Goal: Book appointment/travel/reservation

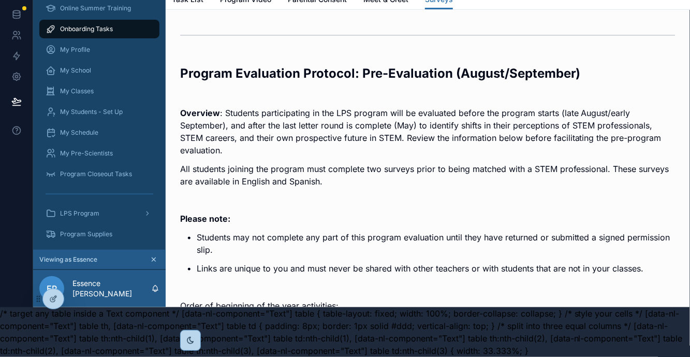
scroll to position [1586, 0]
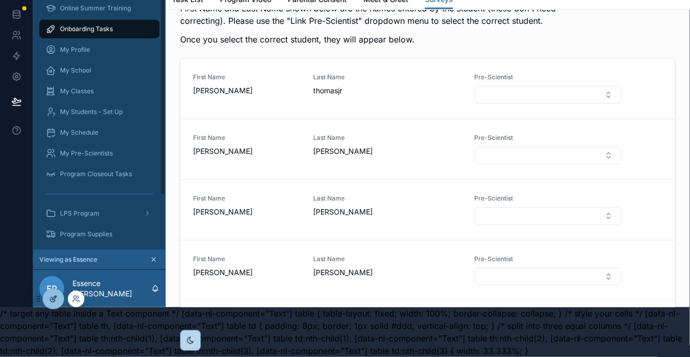
click at [49, 299] on icon at bounding box center [53, 298] width 8 height 8
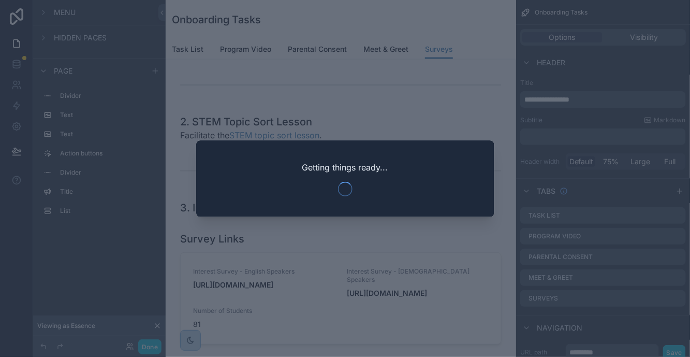
scroll to position [1320, 0]
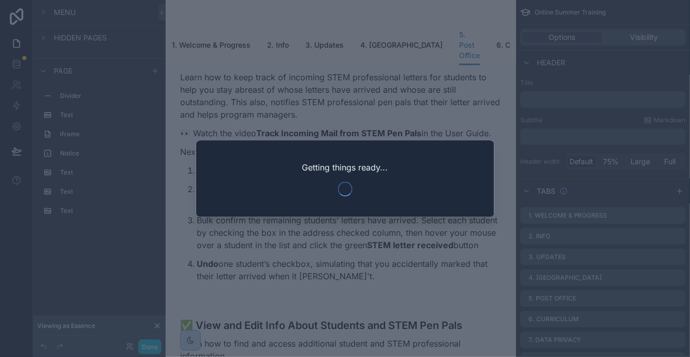
scroll to position [1586, 0]
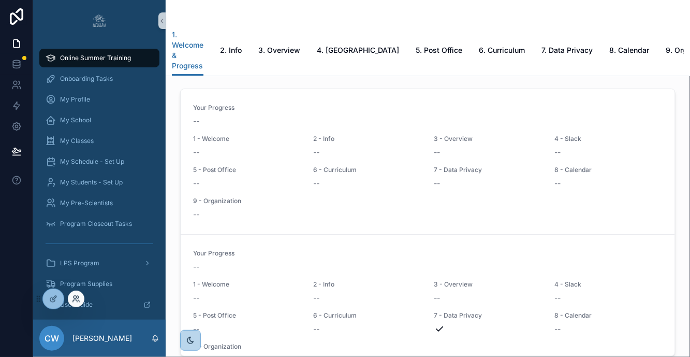
click at [76, 297] on icon at bounding box center [74, 297] width 3 height 3
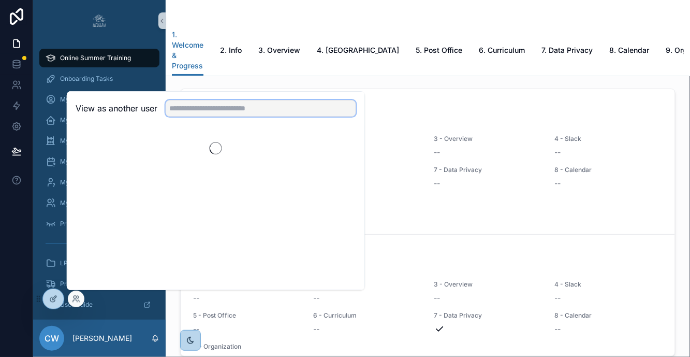
click at [196, 109] on input "text" at bounding box center [261, 108] width 190 height 17
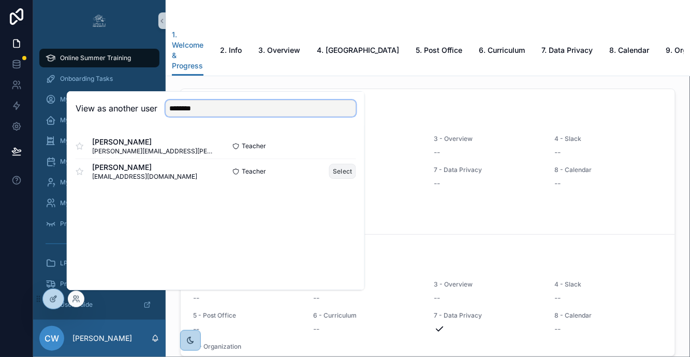
type input "********"
click at [332, 174] on button "Select" at bounding box center [342, 171] width 27 height 15
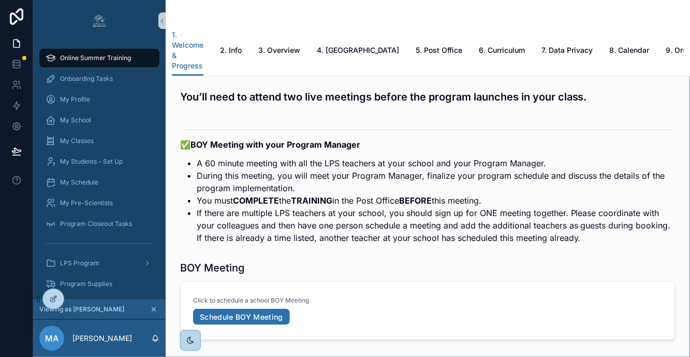
scroll to position [1931, 0]
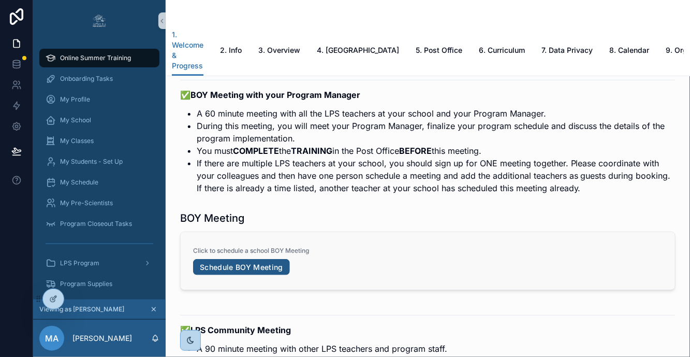
click at [280, 259] on link "Schedule BOY Meeting" at bounding box center [241, 267] width 97 height 17
